Goal: Task Accomplishment & Management: Manage account settings

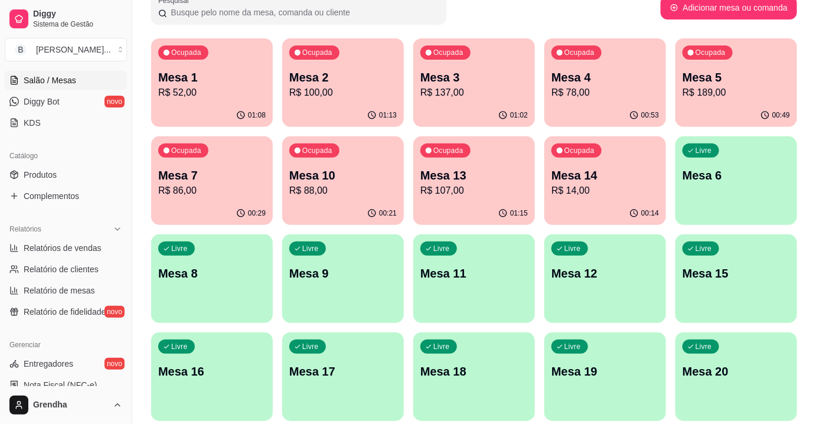
scroll to position [107, 0]
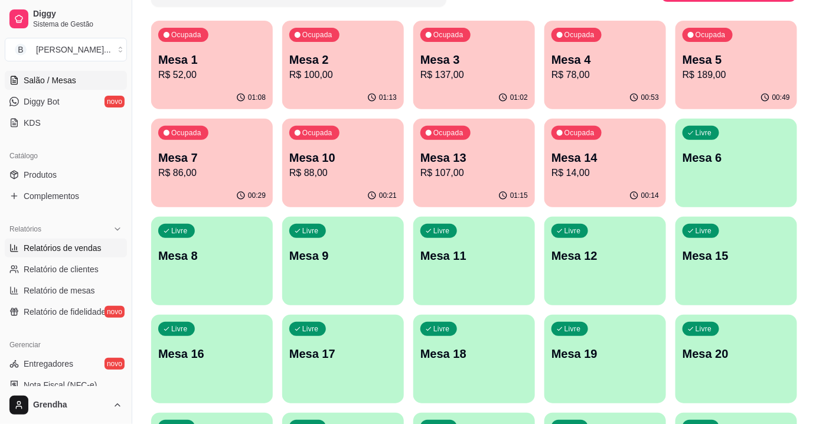
click at [77, 253] on link "Relatórios de vendas" at bounding box center [66, 248] width 122 height 19
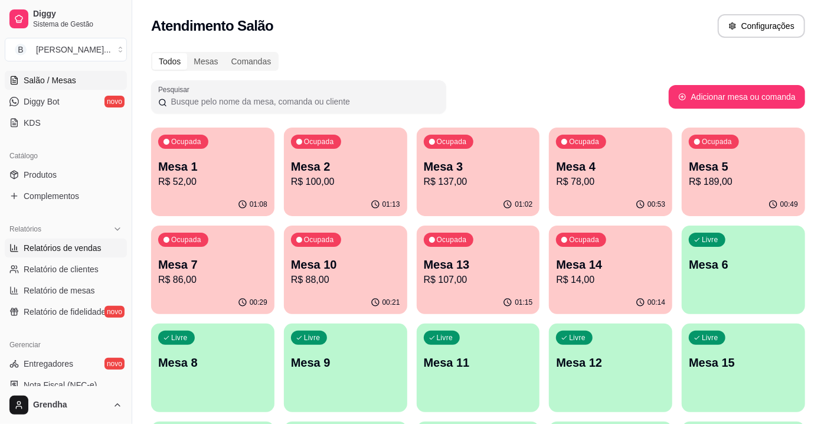
select select "ALL"
select select "0"
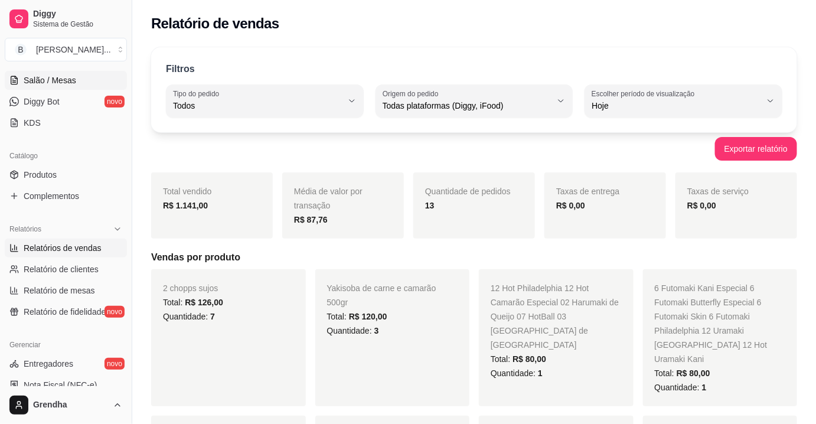
click at [58, 78] on span "Salão / Mesas" at bounding box center [50, 80] width 53 height 12
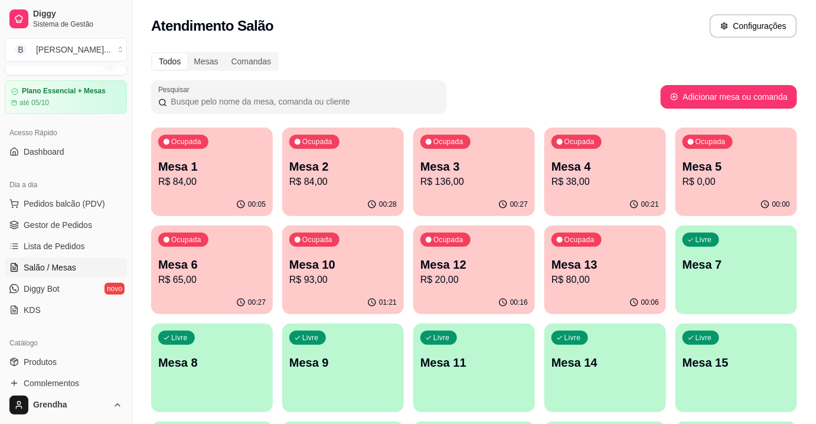
scroll to position [27, 0]
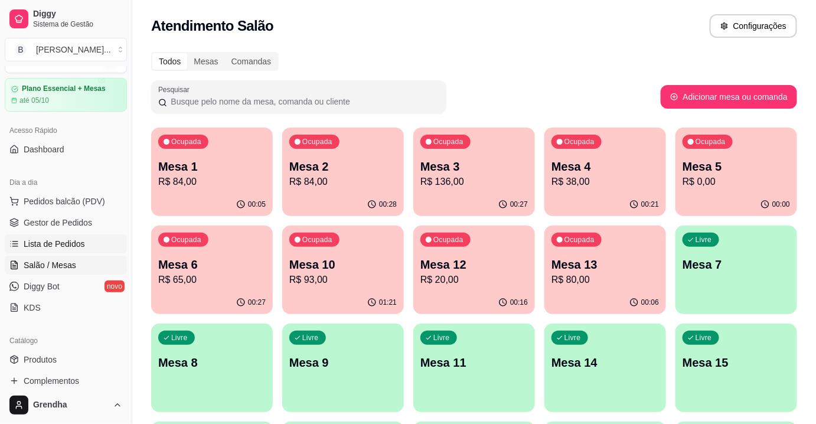
click at [40, 238] on span "Lista de Pedidos" at bounding box center [54, 244] width 61 height 12
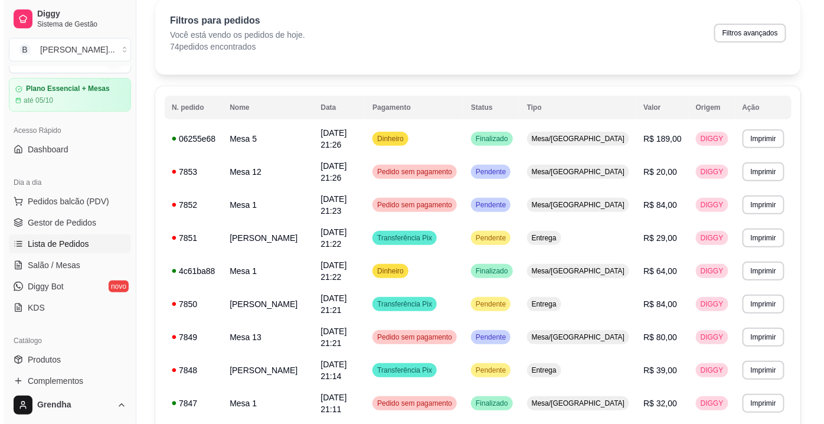
scroll to position [51, 0]
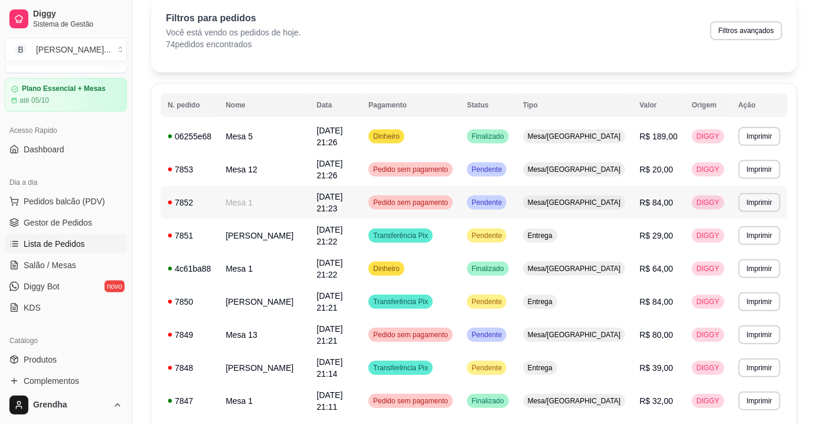
click at [342, 192] on span "18/09/25 às 21:23" at bounding box center [329, 202] width 26 height 21
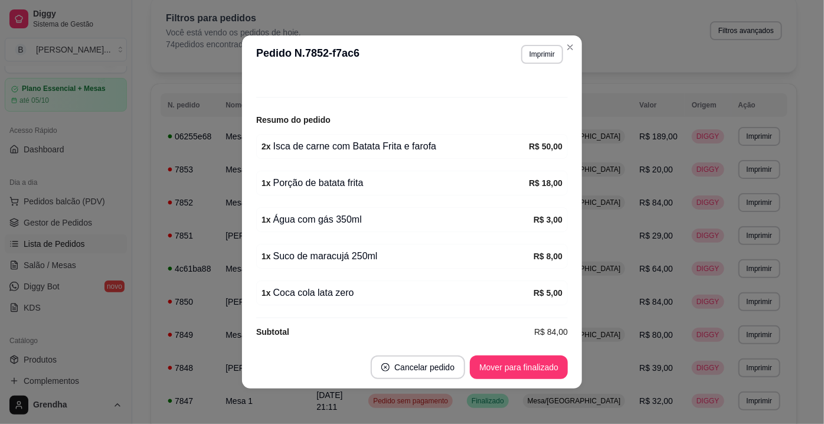
scroll to position [121, 0]
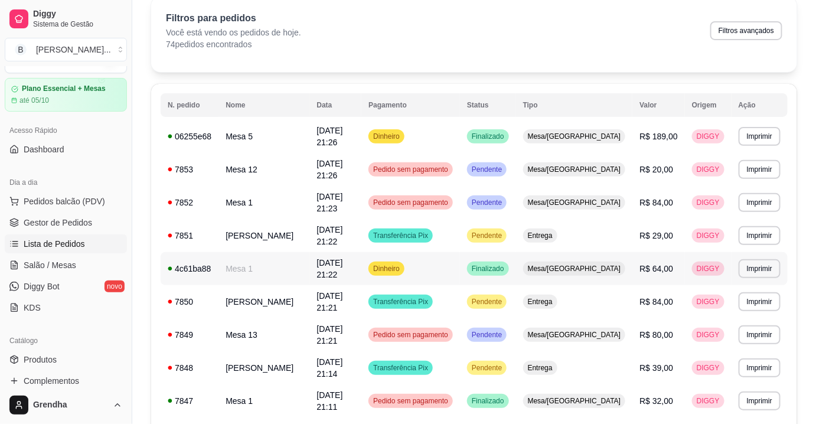
click at [414, 253] on td "Dinheiro" at bounding box center [410, 268] width 99 height 33
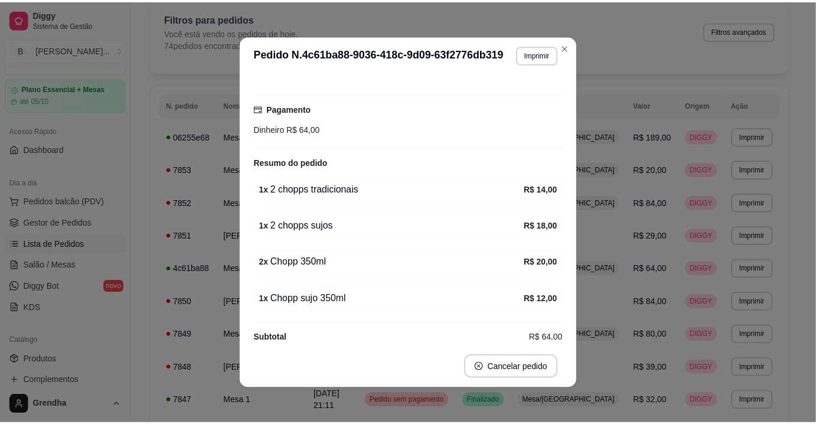
scroll to position [112, 0]
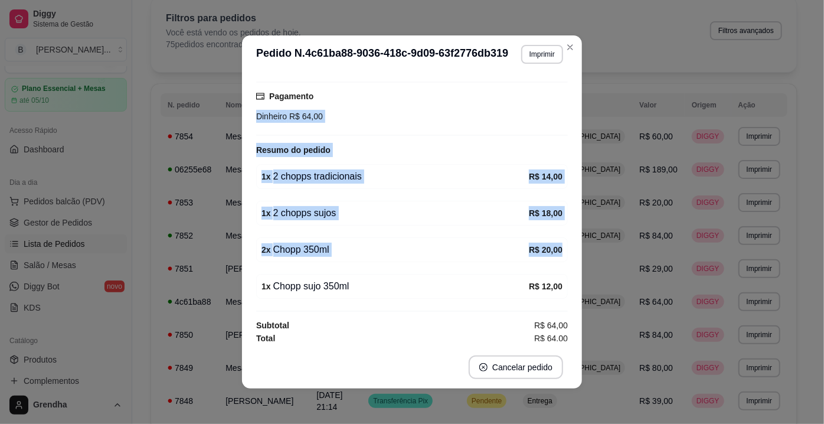
drag, startPoint x: 553, startPoint y: 257, endPoint x: 693, endPoint y: 87, distance: 219.7
click at [693, 87] on div "**********" at bounding box center [412, 212] width 824 height 424
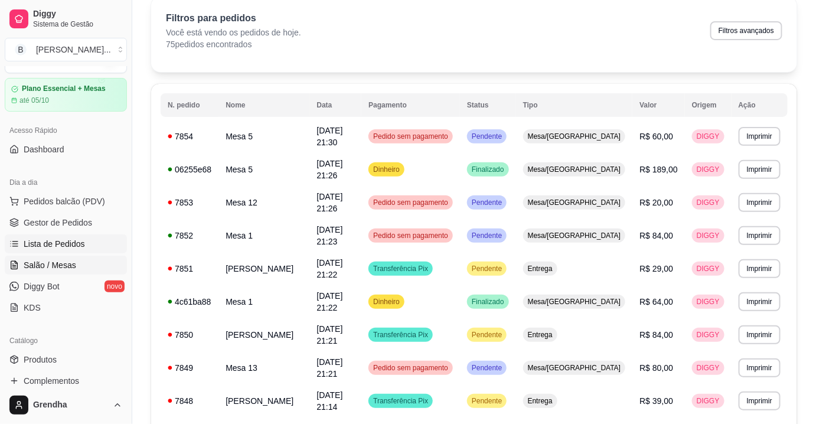
click at [52, 270] on link "Salão / Mesas" at bounding box center [66, 265] width 122 height 19
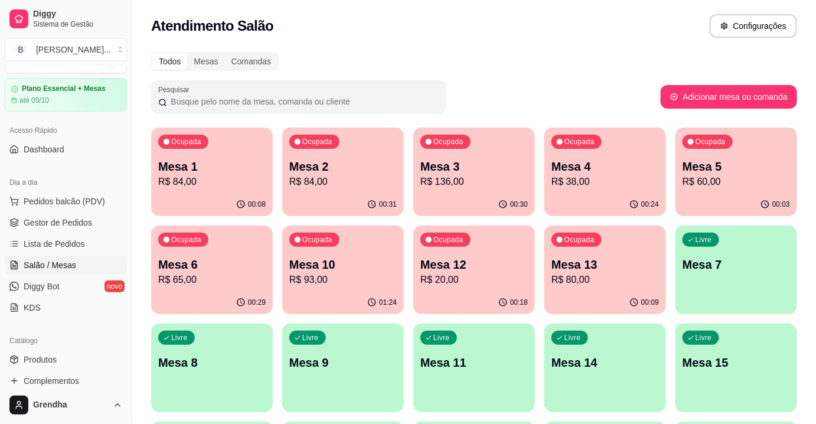
click at [545, 258] on div "Ocupada Mesa 1 R$ 84,00 00:08 Ocupada Mesa 2 R$ 84,00 00:31 Ocupada Mesa 3 R$ 1…" at bounding box center [474, 417] width 646 height 579
click at [605, 273] on p "R$ 80,00" at bounding box center [605, 280] width 104 height 14
click at [551, 87] on div "Pesquisar" at bounding box center [405, 96] width 509 height 33
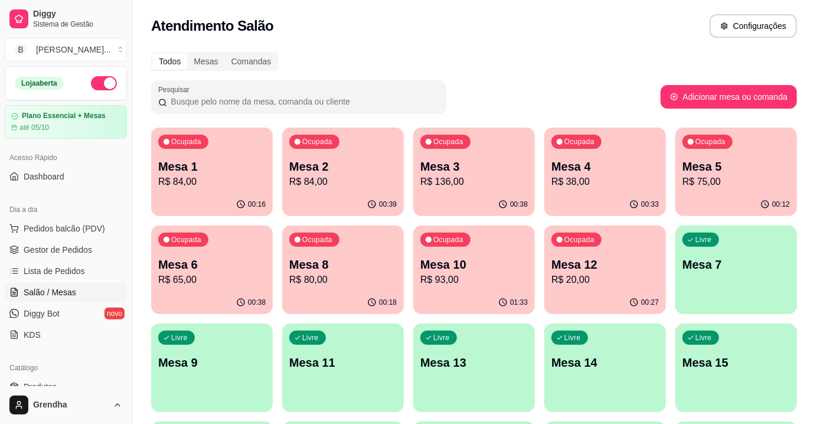
click at [345, 234] on div "Ocupada Mesa 8 R$ 80,00" at bounding box center [343, 259] width 122 height 66
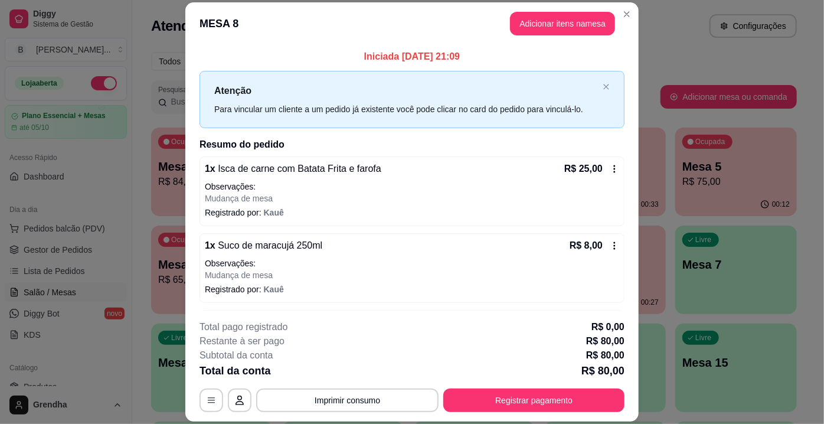
click at [610, 169] on icon at bounding box center [614, 168] width 9 height 9
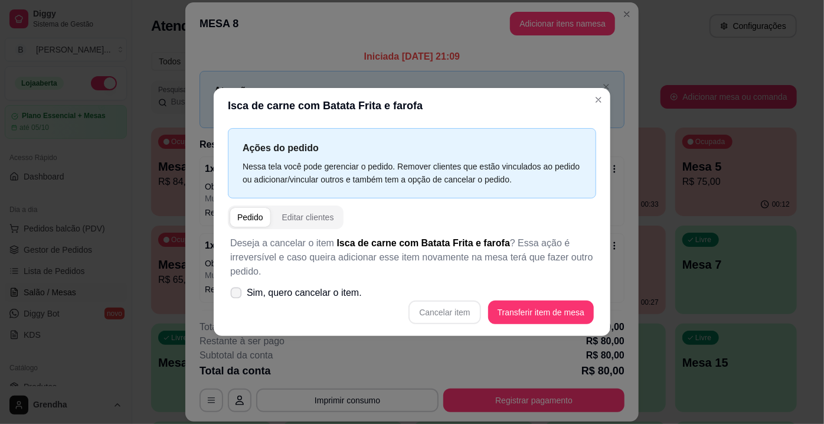
click at [233, 296] on icon at bounding box center [235, 292] width 9 height 6
click at [233, 296] on input "Sim, quero cancelar o item." at bounding box center [234, 299] width 8 height 8
checkbox input "true"
click at [436, 322] on button "Cancelar item" at bounding box center [445, 312] width 70 height 23
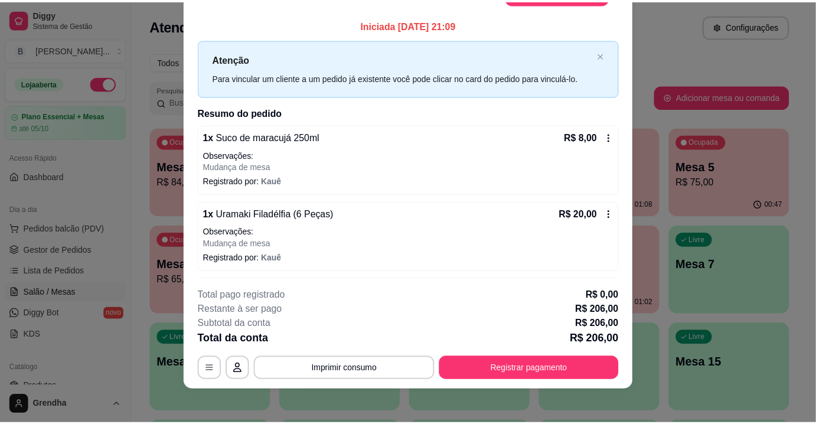
scroll to position [35, 0]
